Goal: Task Accomplishment & Management: Manage account settings

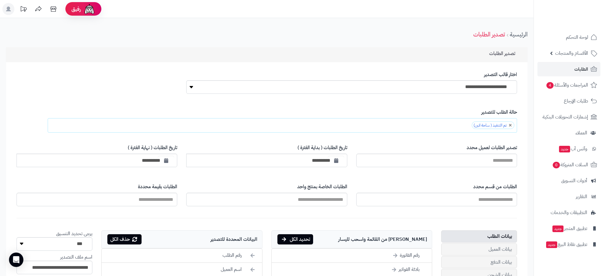
scroll to position [225, 0]
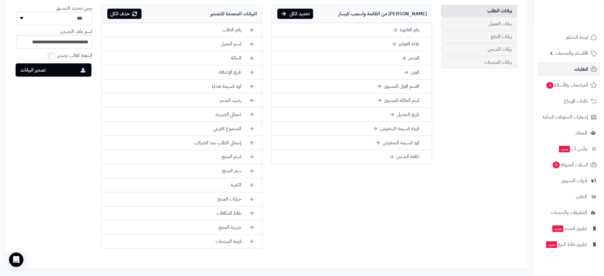
click at [592, 73] on link "الطلبات" at bounding box center [569, 69] width 63 height 14
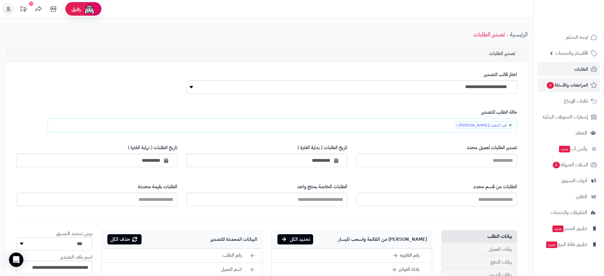
scroll to position [180, 0]
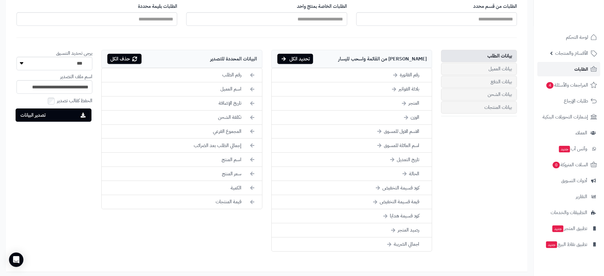
click at [584, 70] on span "الطلبات" at bounding box center [582, 69] width 14 height 8
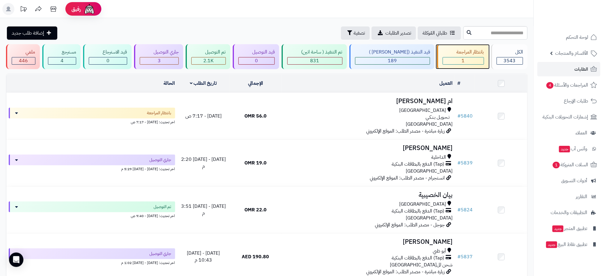
click at [466, 54] on div "بانتظار المراجعة" at bounding box center [463, 52] width 41 height 7
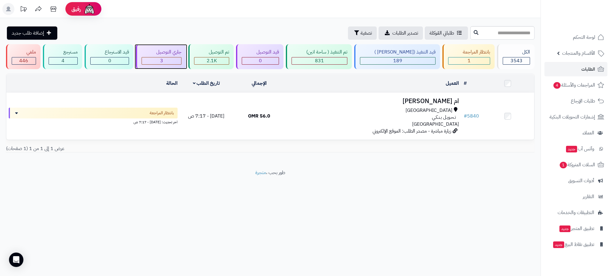
click at [181, 59] on div "3" at bounding box center [161, 60] width 39 height 7
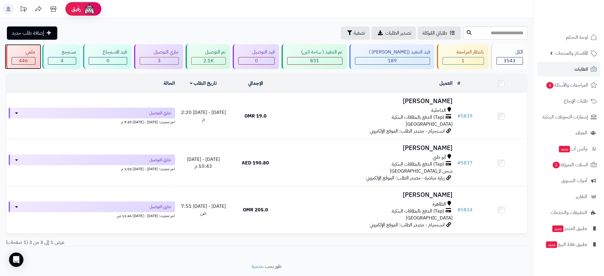
click at [23, 60] on span "446" at bounding box center [23, 60] width 9 height 7
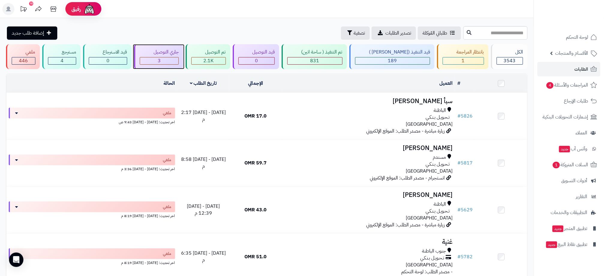
click at [154, 51] on div "جاري التوصيل" at bounding box center [159, 52] width 39 height 7
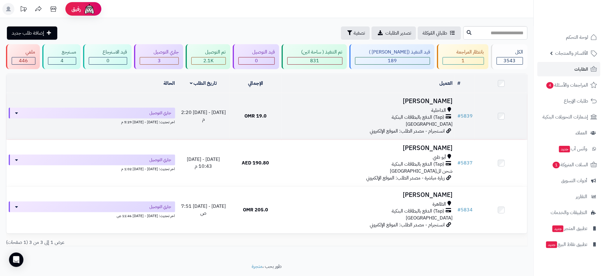
click at [286, 110] on div "الداخلية" at bounding box center [368, 110] width 169 height 7
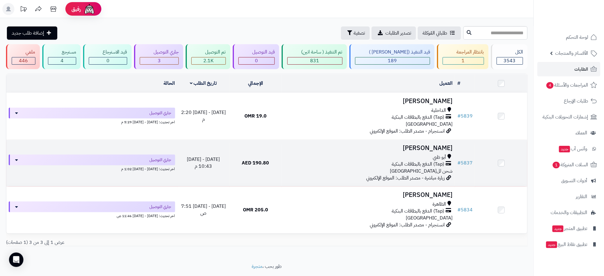
click at [319, 162] on div "(Tap) الدفع بالبطاقات البنكية" at bounding box center [368, 164] width 169 height 7
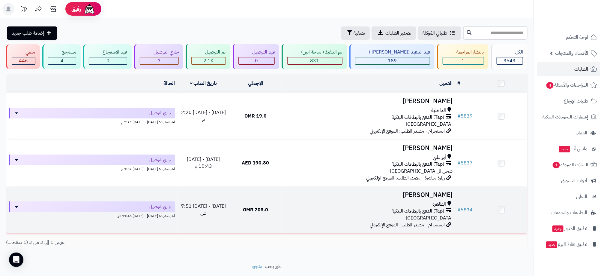
click at [290, 204] on div "الظاهرة" at bounding box center [368, 203] width 169 height 7
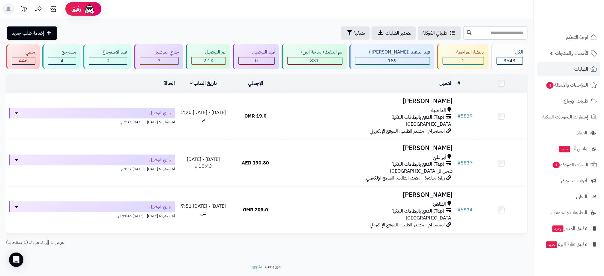
click at [246, 27] on div "طلباتي المُوكلة تصدير الطلبات تصفية إضافة طلب جديد" at bounding box center [234, 32] width 456 height 13
click at [579, 66] on span "الطلبات" at bounding box center [582, 69] width 14 height 8
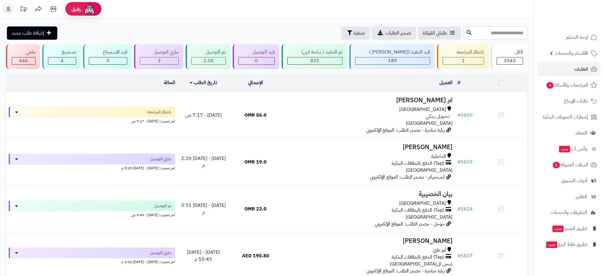
click at [473, 35] on input "text" at bounding box center [496, 33] width 64 height 14
type input "****"
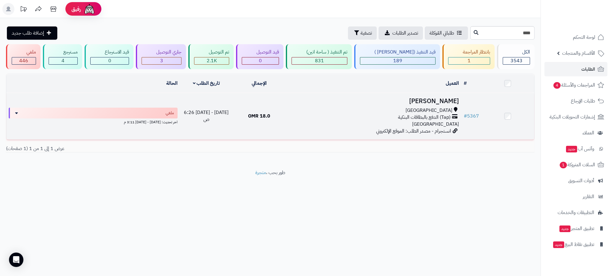
click at [338, 119] on div "(Tap) الدفع بالبطاقات البنكية" at bounding box center [373, 117] width 171 height 7
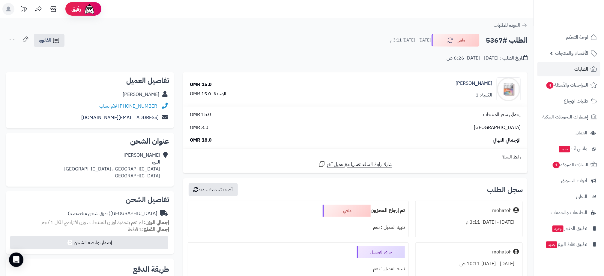
click at [492, 43] on h2 "الطلب #5367" at bounding box center [507, 40] width 42 height 12
click at [384, 57] on div "تاريخ الطلب : الأربعاء - ٢٧ أغسطس ٢٠٢٥ - 6:26 ص" at bounding box center [267, 54] width 522 height 14
click at [496, 41] on h2 "الطلب #5367" at bounding box center [507, 40] width 42 height 12
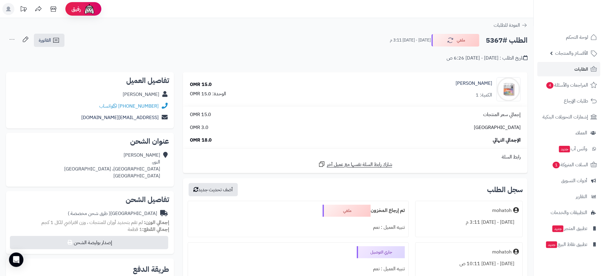
copy h2 "5367"
click at [252, 46] on div "الطلب #5367 ملغي الثلاثاء - ٢ سبتمبر ٢٠٢٥ - 3:11 م الفاتورة طباعة الفاتورة إرسا…" at bounding box center [267, 40] width 522 height 14
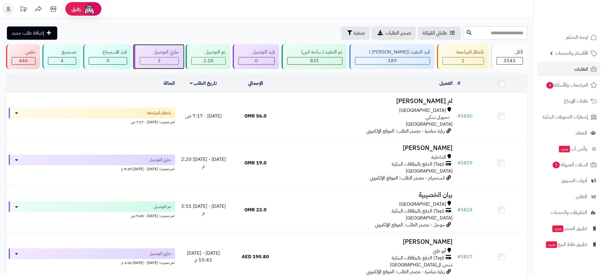
click at [170, 52] on div "جاري التوصيل" at bounding box center [159, 52] width 39 height 7
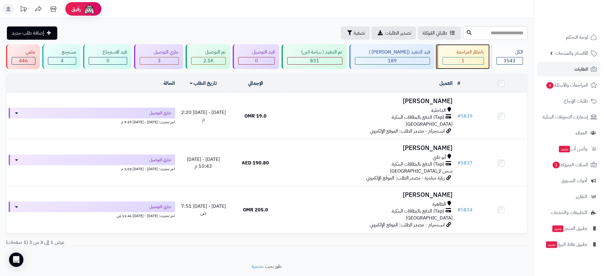
click at [469, 62] on div "1" at bounding box center [463, 60] width 41 height 7
